Goal: Information Seeking & Learning: Learn about a topic

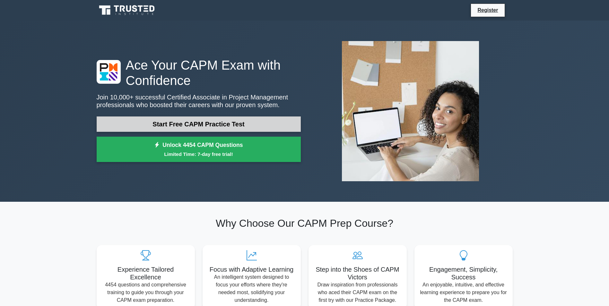
click at [184, 123] on link "Start Free CAPM Practice Test" at bounding box center [199, 124] width 204 height 15
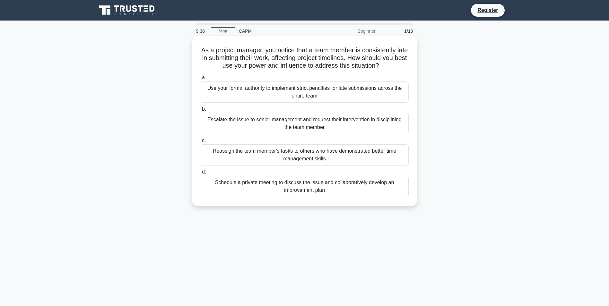
click at [209, 186] on div "Schedule a private meeting to discuss the issue and collaboratively develop an …" at bounding box center [305, 186] width 208 height 21
click at [201, 174] on input "d. Schedule a private meeting to discuss the issue and collaboratively develop …" at bounding box center [201, 172] width 0 height 4
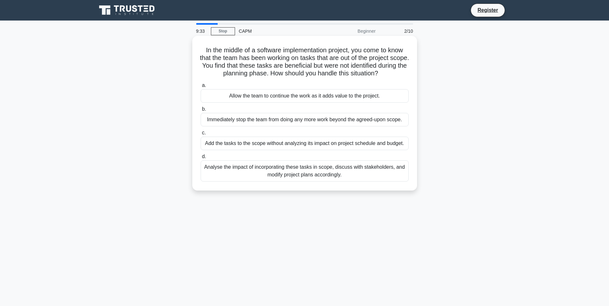
click at [203, 158] on span "d." at bounding box center [204, 156] width 4 height 5
click at [201, 158] on input "d. Analyse the impact of incorporating these tasks in scope, discuss with stake…" at bounding box center [201, 157] width 0 height 4
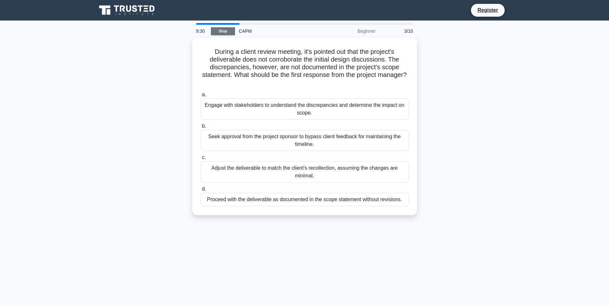
click at [220, 27] on link "Stop" at bounding box center [223, 31] width 24 height 8
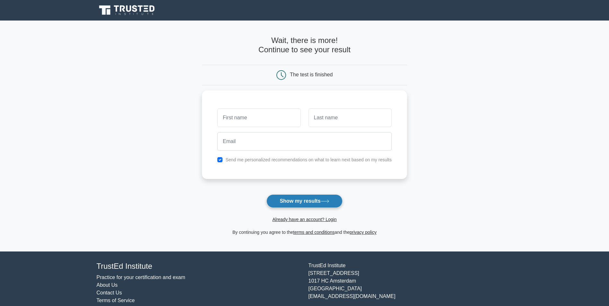
click at [304, 198] on button "Show my results" at bounding box center [304, 201] width 76 height 13
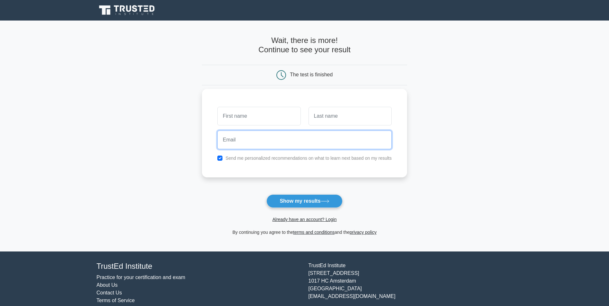
click at [273, 144] on input "email" at bounding box center [304, 140] width 174 height 19
type input "fghyyd"
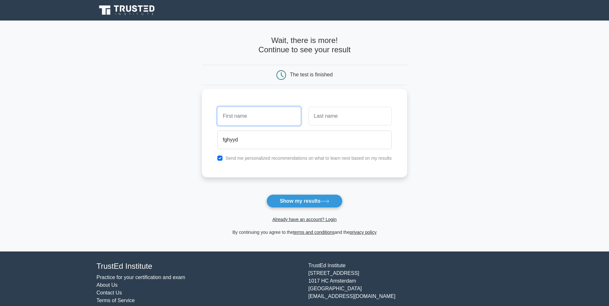
click at [248, 118] on input "text" at bounding box center [258, 116] width 83 height 19
type input "gfghfg"
click at [344, 115] on input "text" at bounding box center [349, 116] width 83 height 19
type input "gfffvg,"
